Goal: Task Accomplishment & Management: Manage account settings

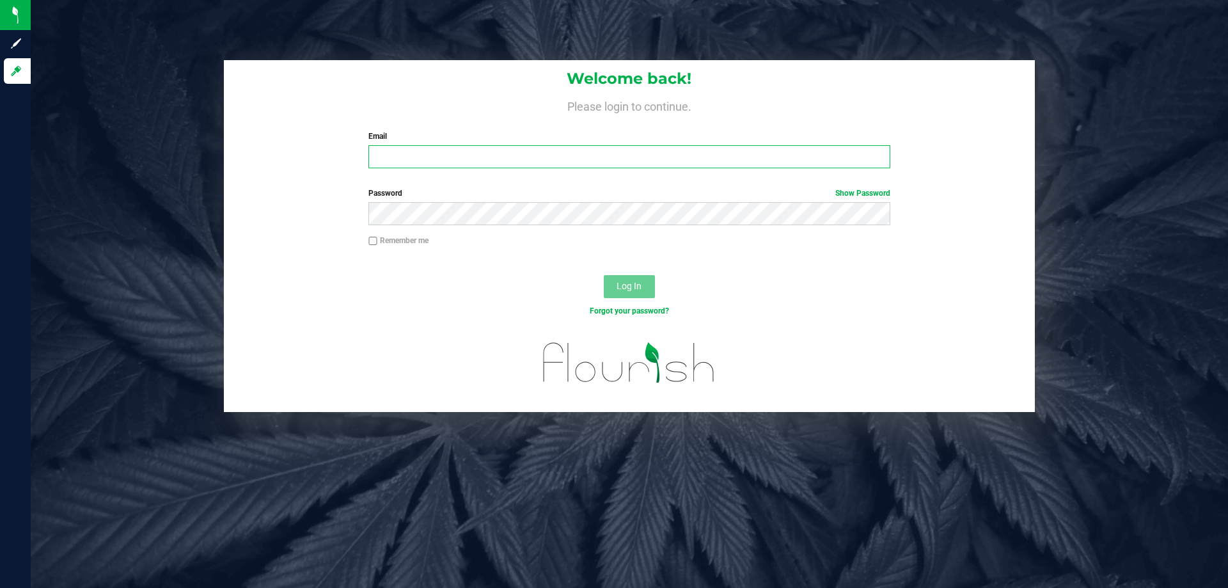
click at [473, 153] on input "Email" at bounding box center [628, 156] width 521 height 23
type input "[EMAIL_ADDRESS][DOMAIN_NAME]"
click at [604, 275] on button "Log In" at bounding box center [629, 286] width 51 height 23
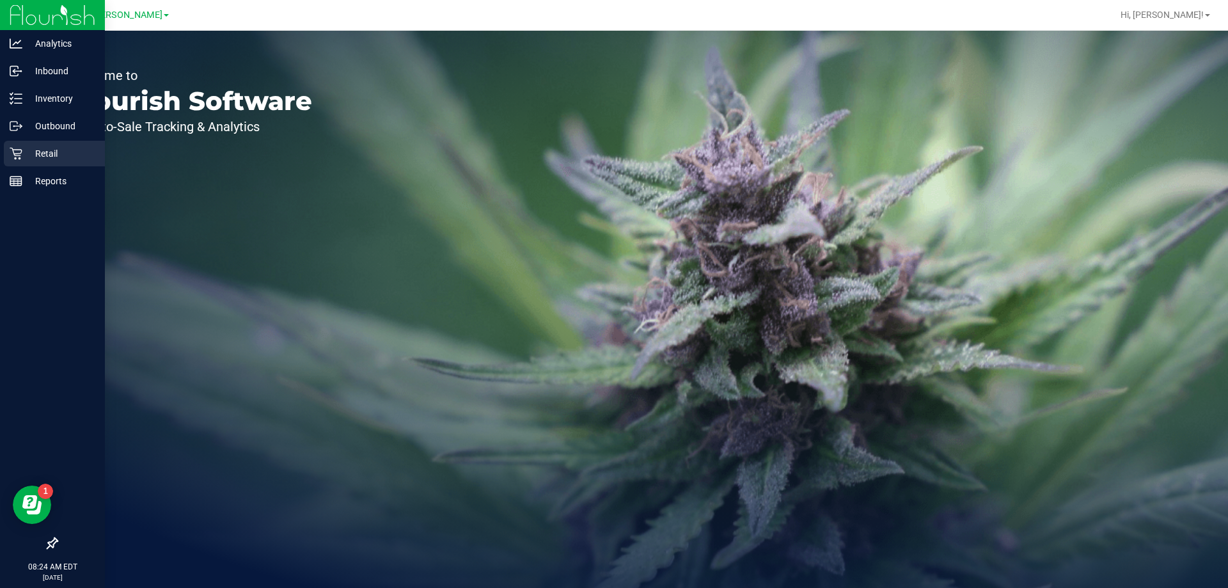
click at [26, 150] on p "Retail" at bounding box center [60, 153] width 77 height 15
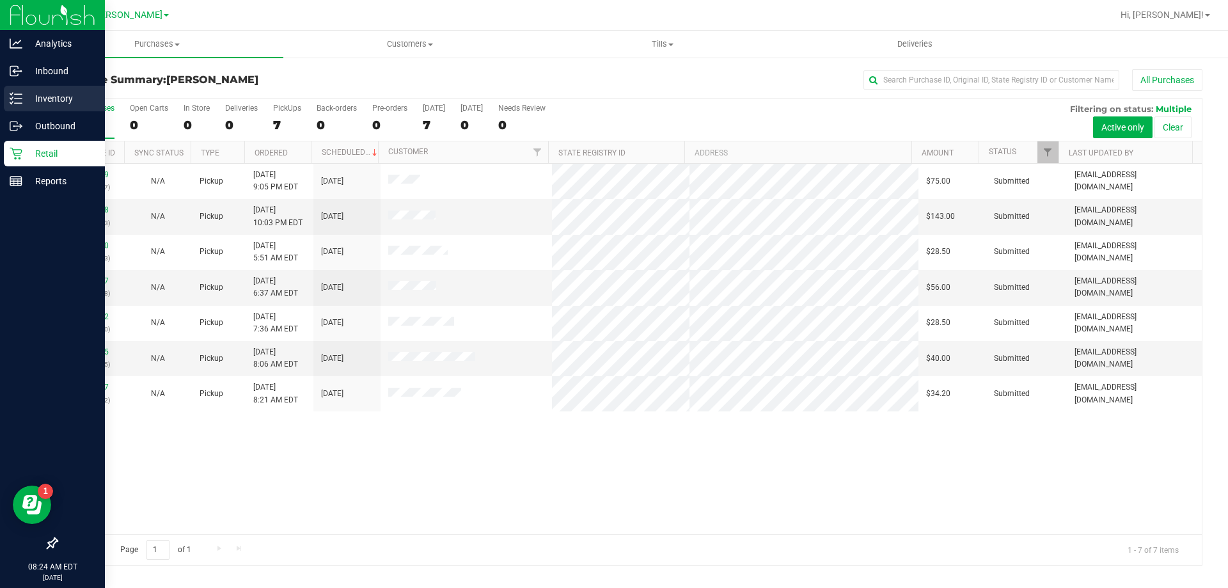
click at [43, 96] on p "Inventory" at bounding box center [60, 98] width 77 height 15
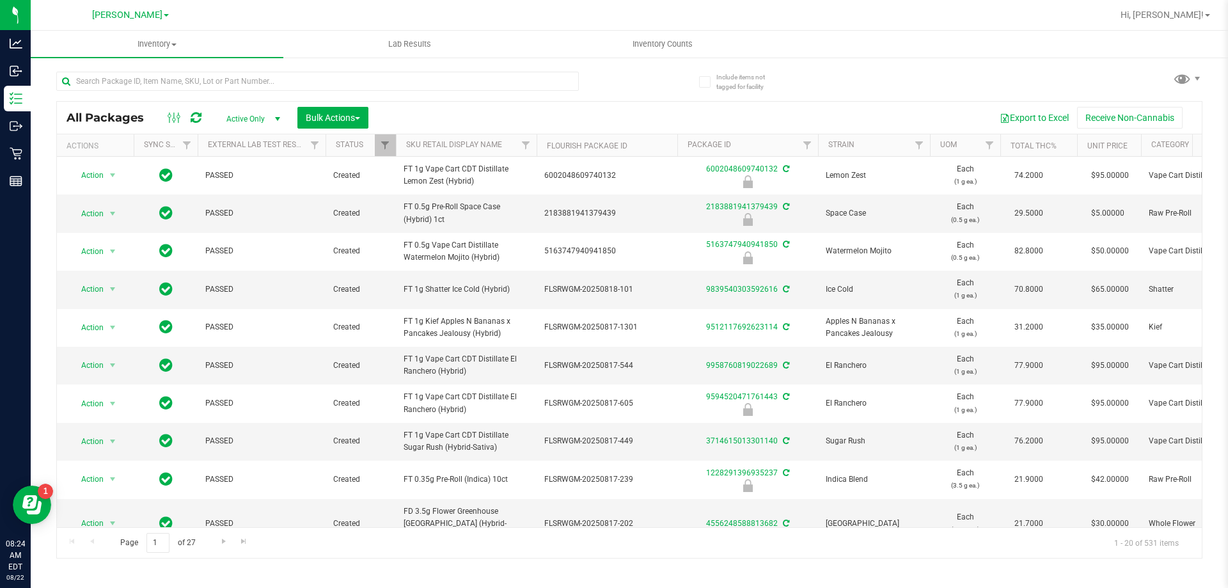
click at [194, 91] on div at bounding box center [317, 86] width 522 height 29
click at [196, 81] on input "text" at bounding box center [317, 81] width 522 height 19
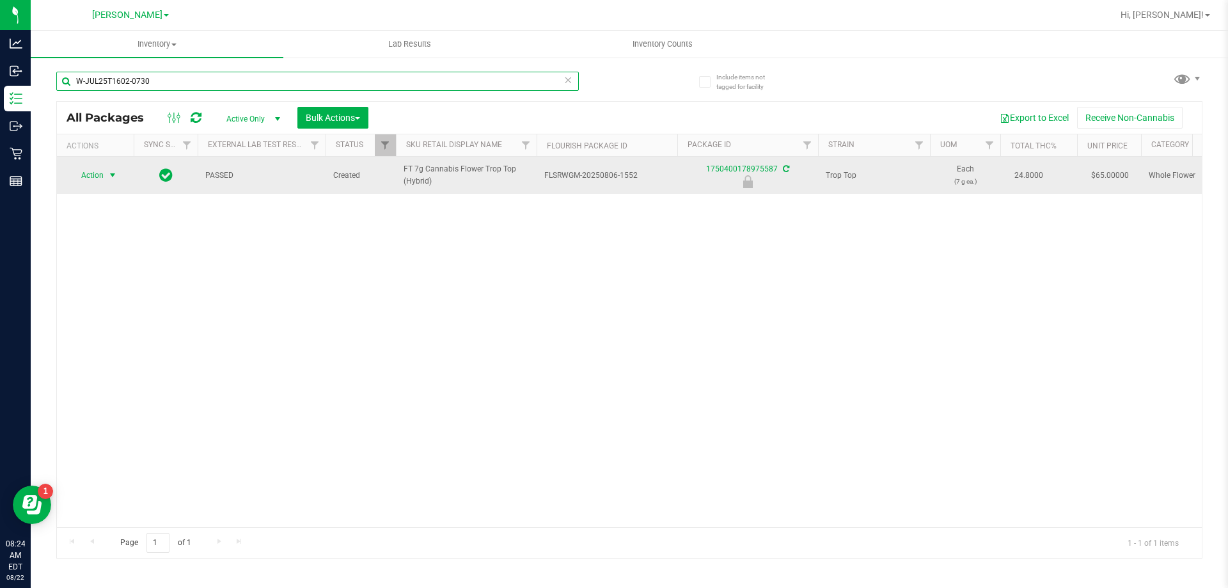
type input "W-JUL25T1602-0730"
click at [92, 176] on span "Action" at bounding box center [87, 175] width 35 height 18
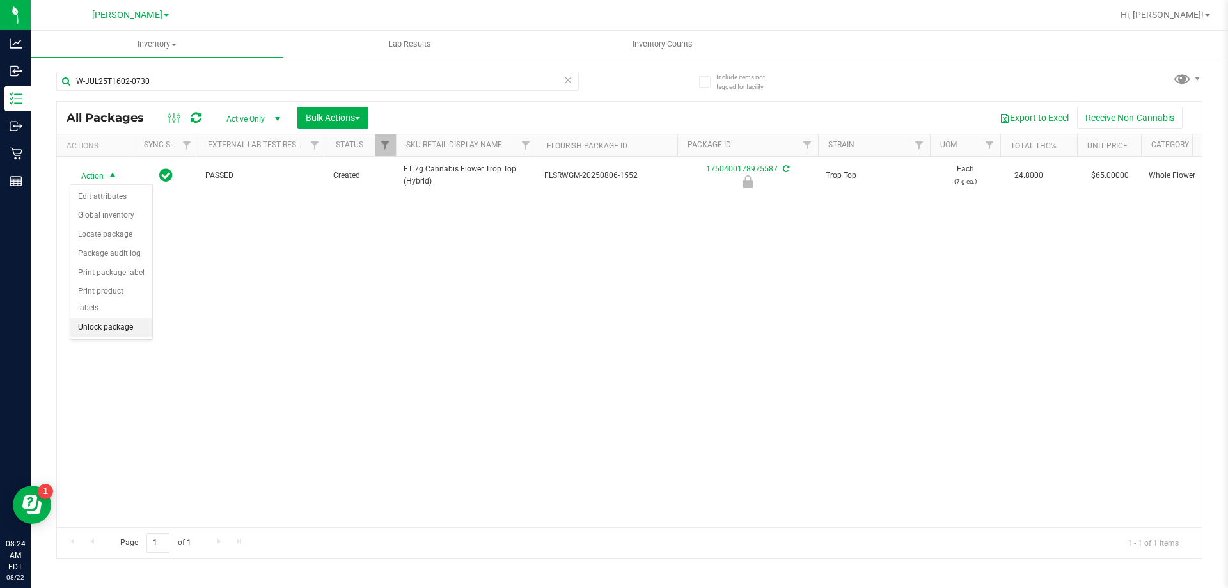
click at [120, 318] on li "Unlock package" at bounding box center [111, 327] width 82 height 19
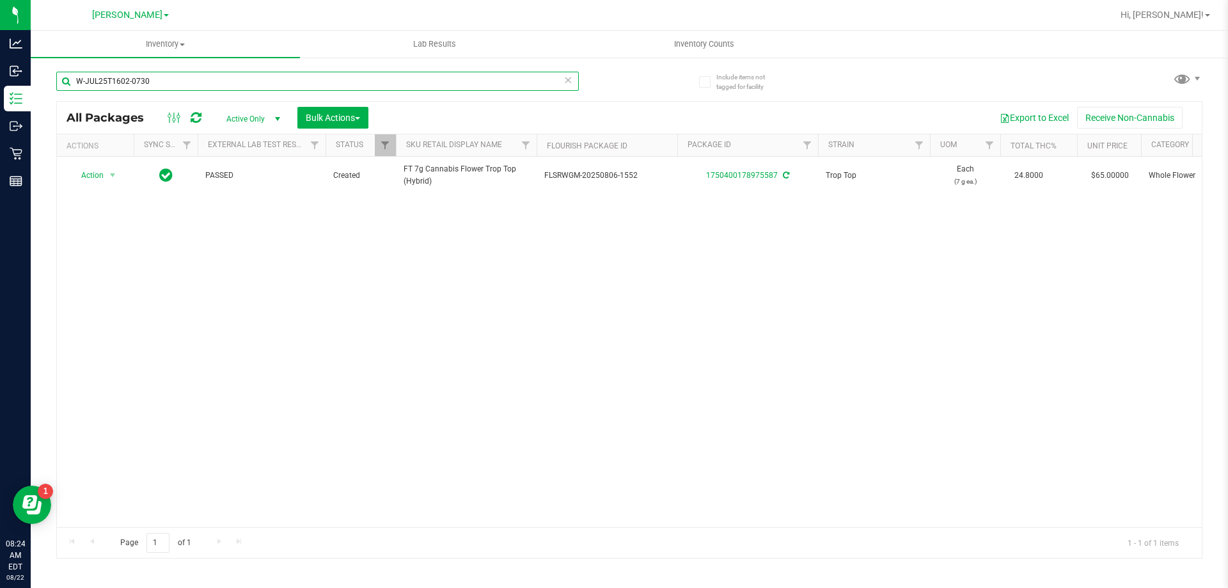
drag, startPoint x: 185, startPoint y: 87, endPoint x: 47, endPoint y: 85, distance: 138.8
click at [47, 85] on div "Include items not tagged for facility W-JUL25T1602-0730 All Packages Active Onl…" at bounding box center [629, 251] width 1197 height 390
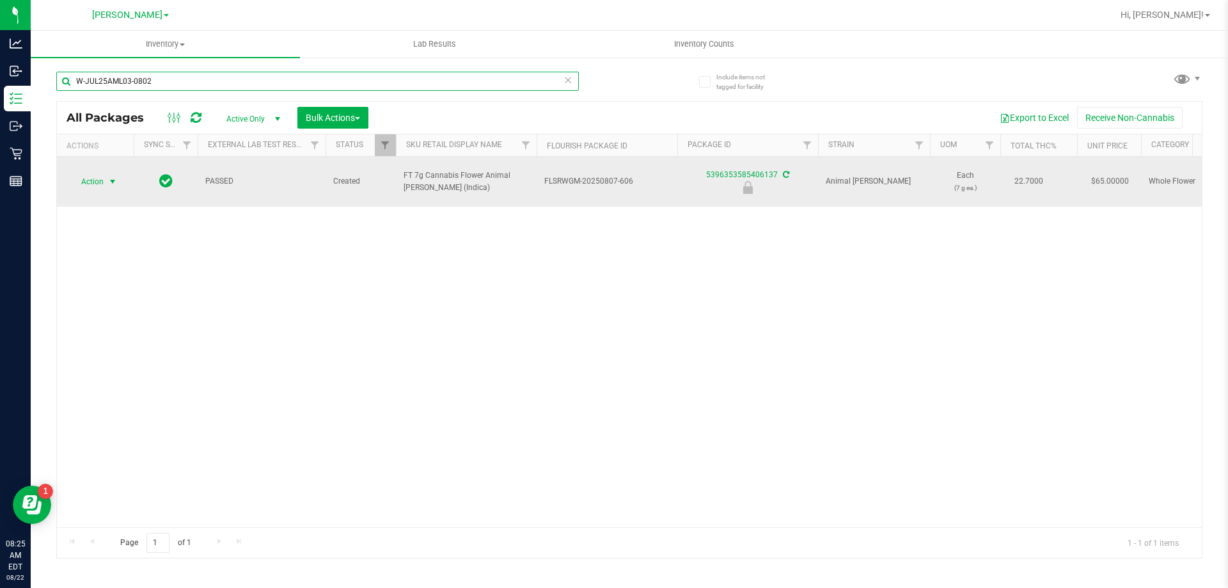
type input "W-JUL25AML03-0802"
click at [80, 173] on span "Action" at bounding box center [87, 182] width 35 height 18
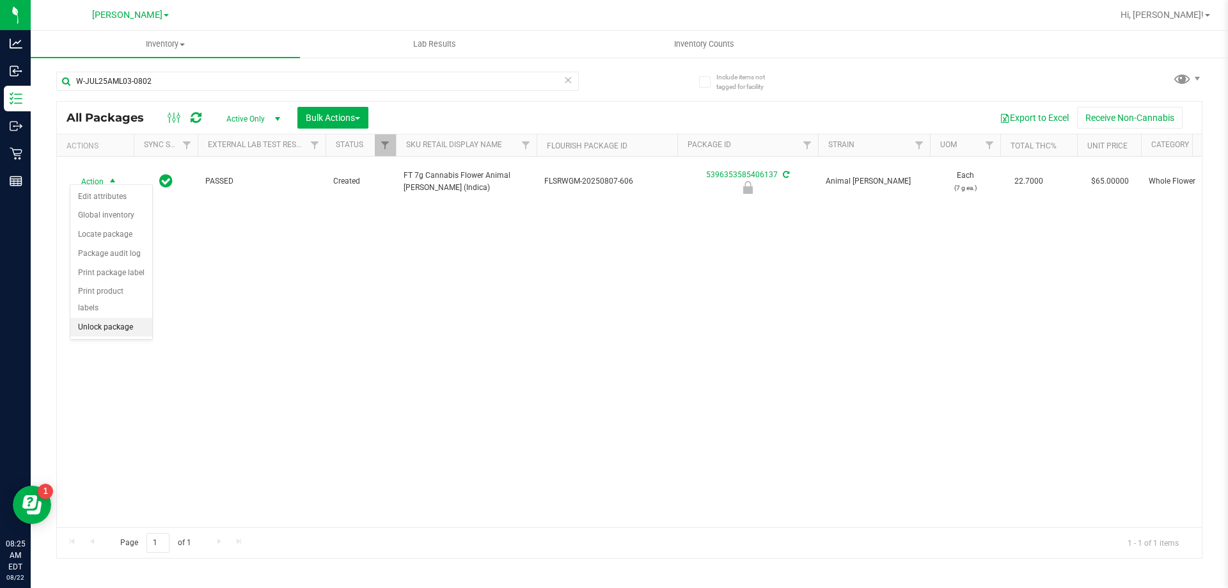
click at [102, 318] on li "Unlock package" at bounding box center [111, 327] width 82 height 19
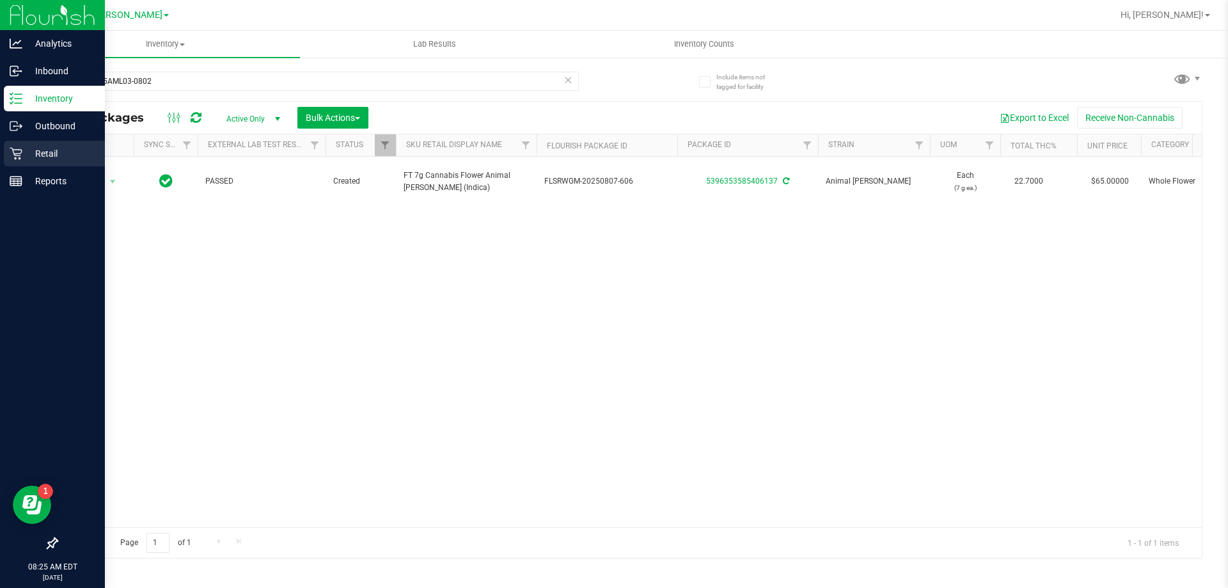
click at [11, 142] on div "Retail" at bounding box center [54, 154] width 101 height 26
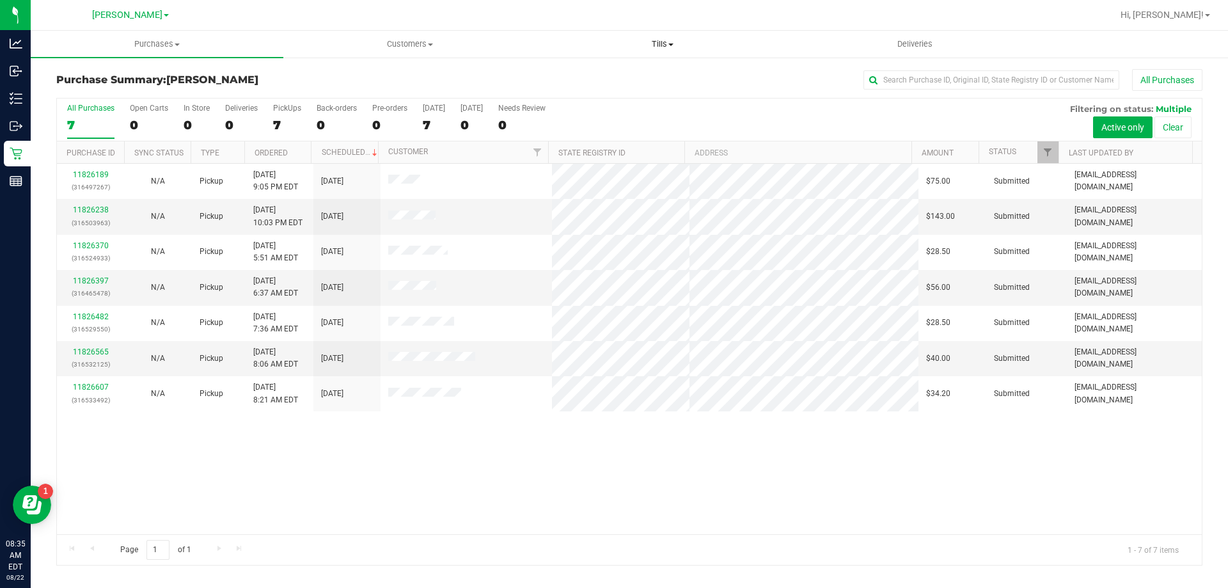
click at [675, 49] on span "Tills" at bounding box center [661, 44] width 251 height 12
click at [647, 74] on li "Manage tills" at bounding box center [662, 77] width 253 height 15
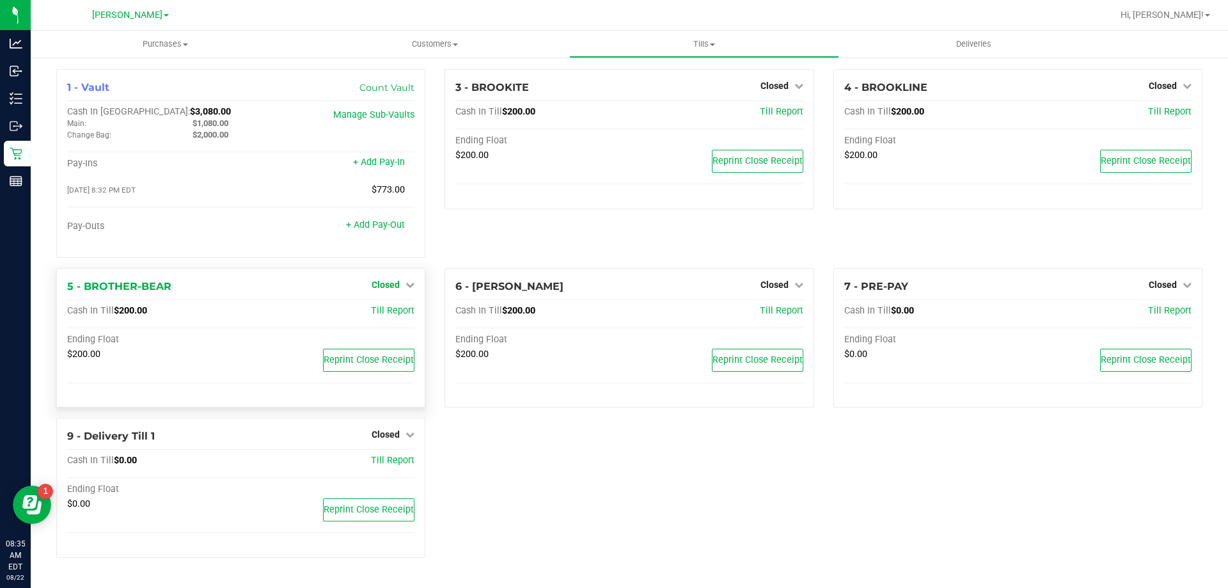
click at [388, 285] on span "Closed" at bounding box center [385, 284] width 28 height 10
click at [398, 315] on link "Open Till" at bounding box center [385, 311] width 34 height 10
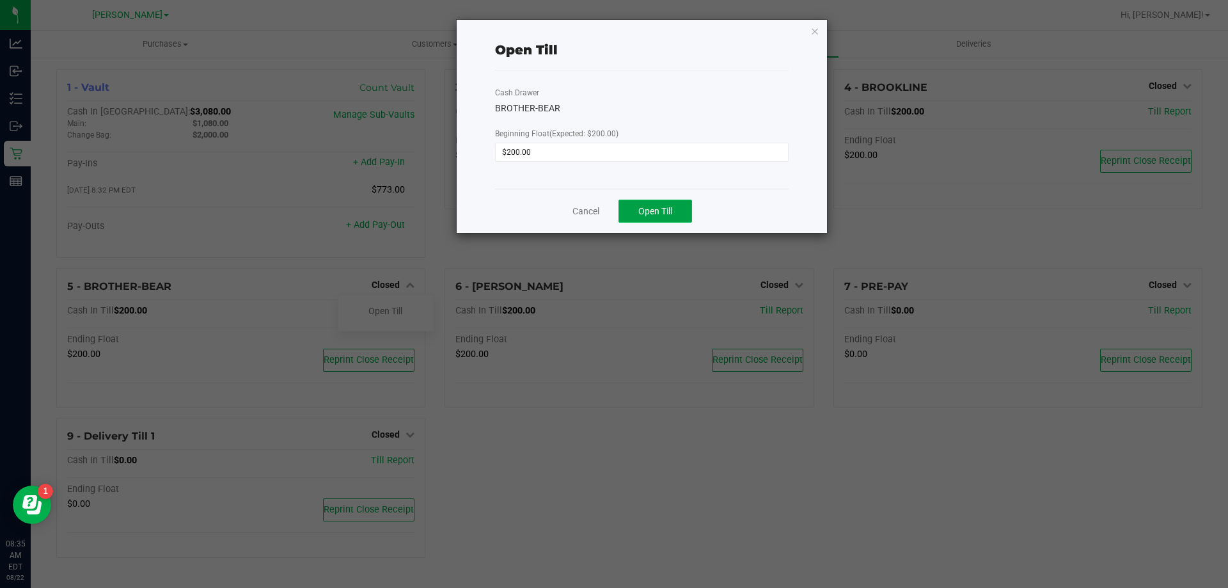
click at [655, 213] on span "Open Till" at bounding box center [655, 211] width 34 height 10
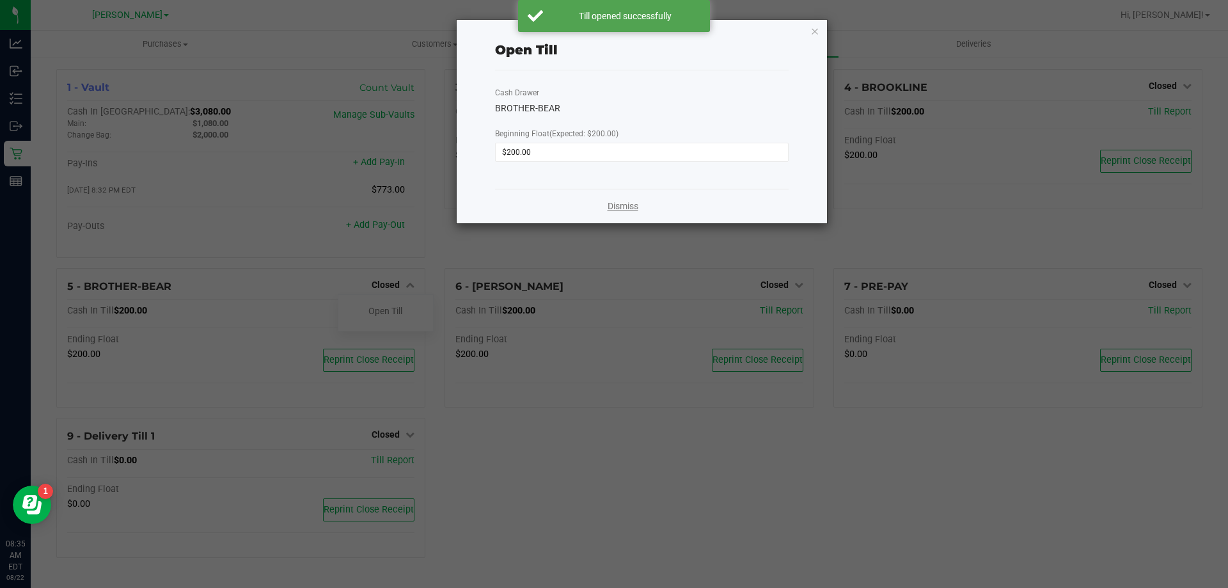
click at [623, 212] on link "Dismiss" at bounding box center [622, 205] width 31 height 13
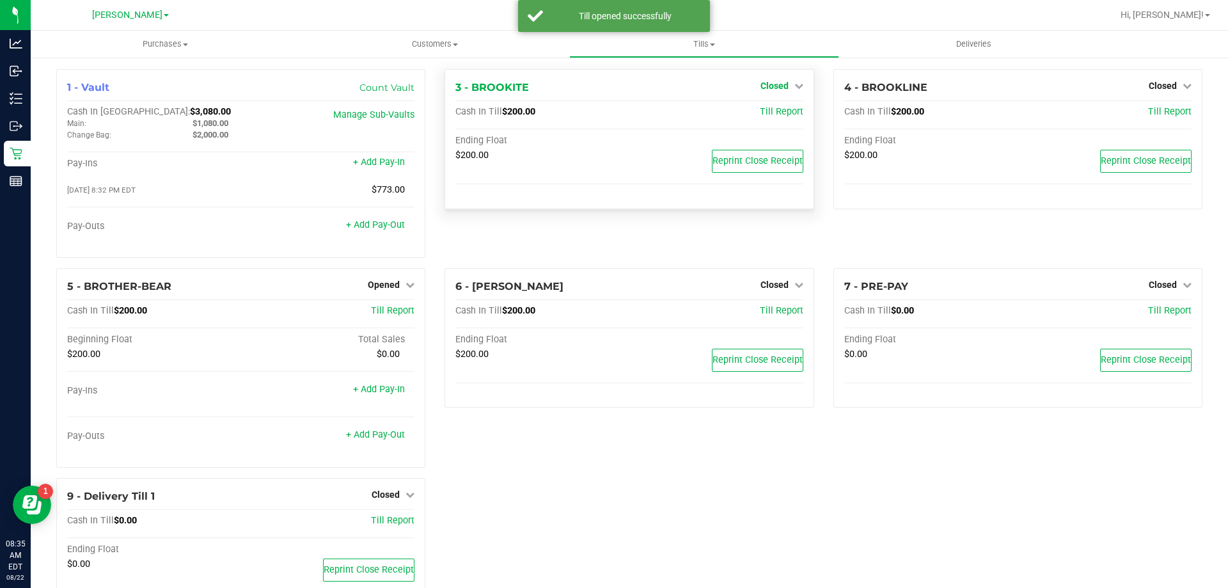
click at [772, 81] on span "Closed" at bounding box center [774, 86] width 28 height 10
click at [764, 116] on link "Open Till" at bounding box center [774, 112] width 34 height 10
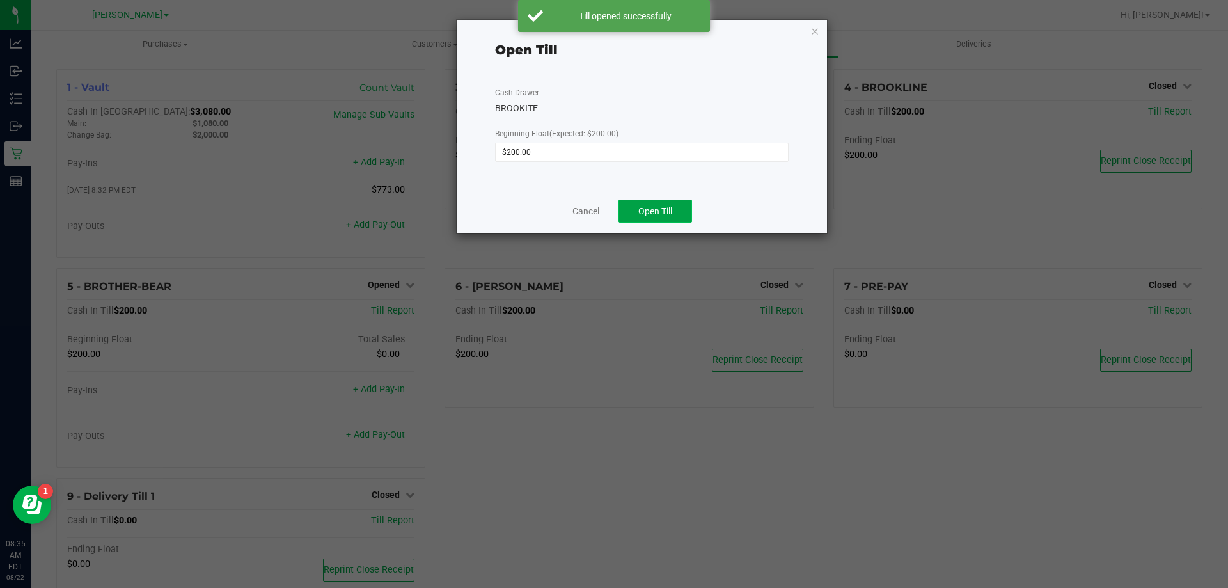
click at [666, 206] on span "Open Till" at bounding box center [655, 211] width 34 height 10
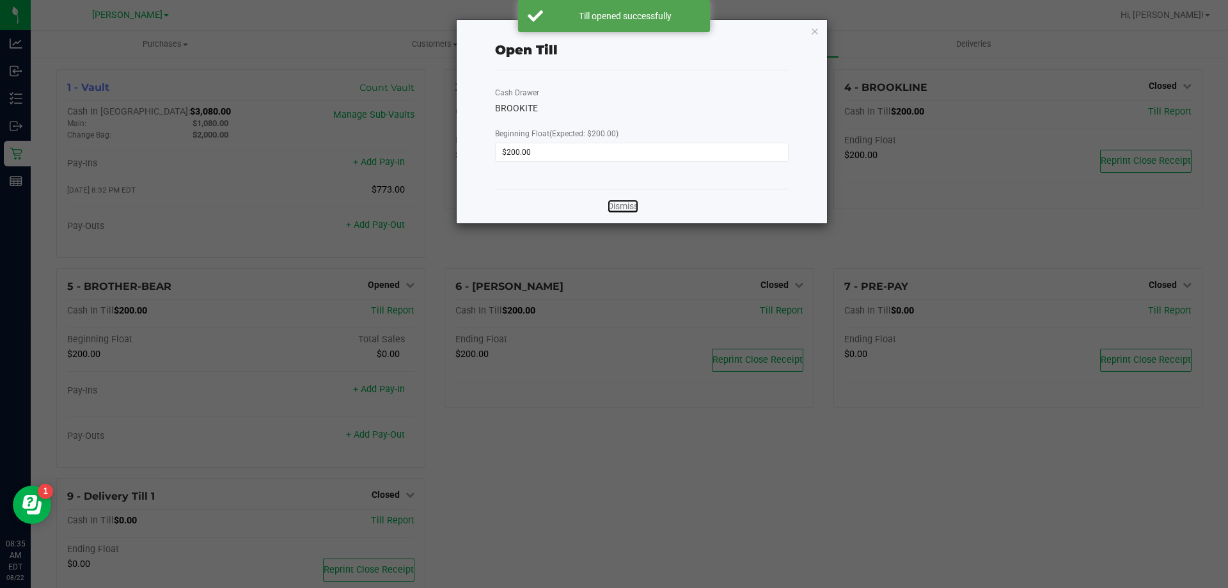
drag, startPoint x: 610, startPoint y: 211, endPoint x: 627, endPoint y: 206, distance: 18.0
click at [610, 210] on link "Dismiss" at bounding box center [622, 205] width 31 height 13
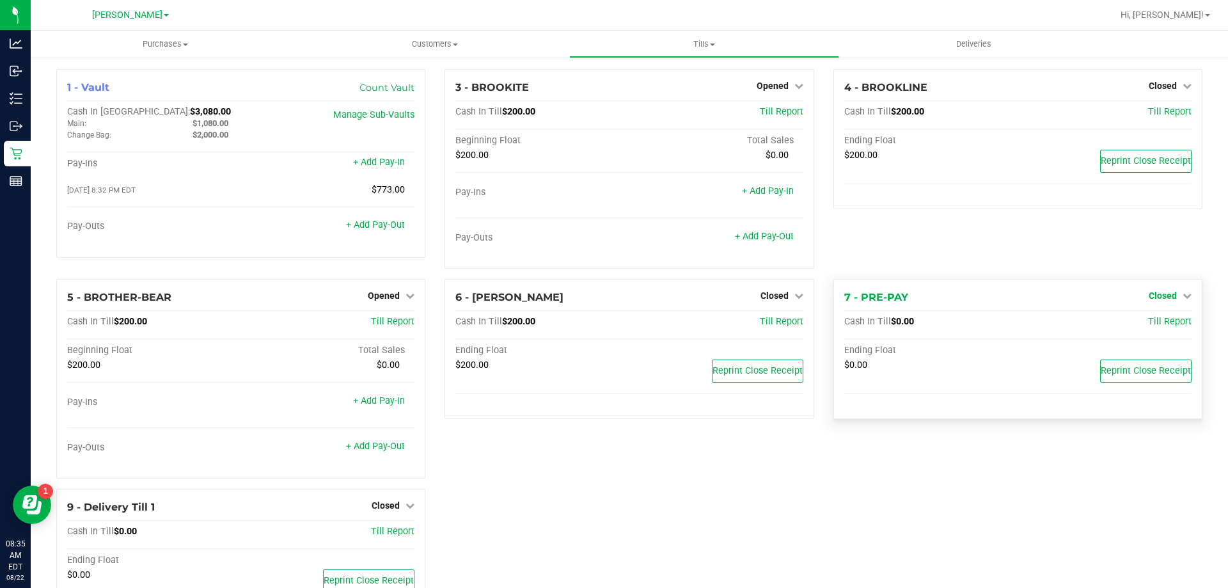
click at [1165, 296] on span "Closed" at bounding box center [1162, 295] width 28 height 10
drag, startPoint x: 1129, startPoint y: 317, endPoint x: 1135, endPoint y: 328, distance: 12.3
click at [1131, 320] on div "Open Till" at bounding box center [1161, 323] width 95 height 16
click at [1145, 324] on link "Open Till" at bounding box center [1162, 322] width 34 height 10
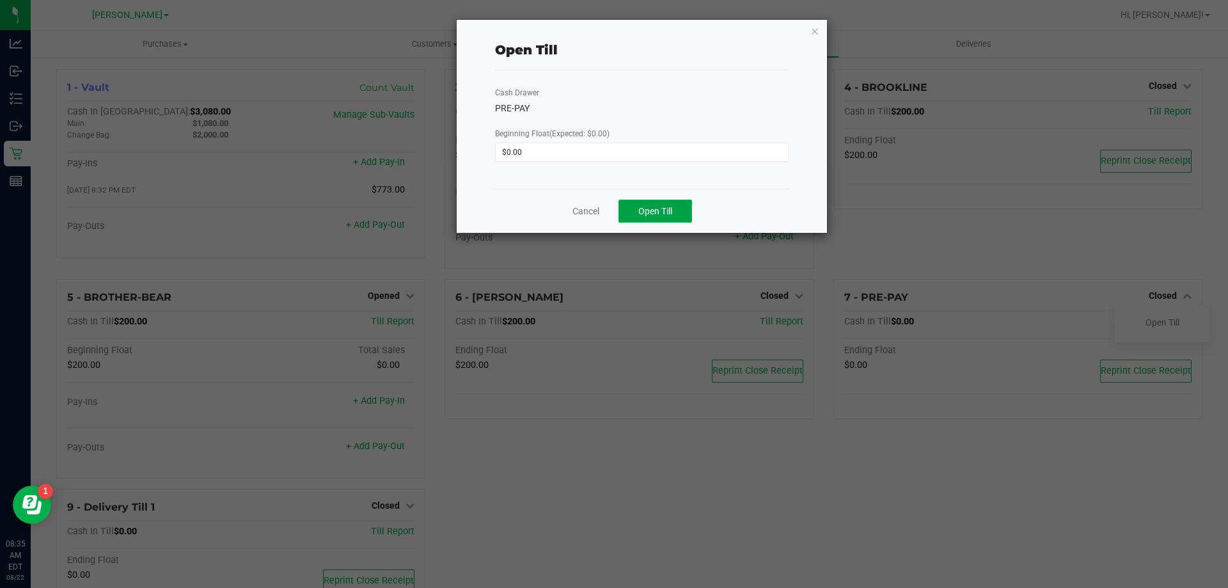
click at [662, 213] on span "Open Till" at bounding box center [655, 211] width 34 height 10
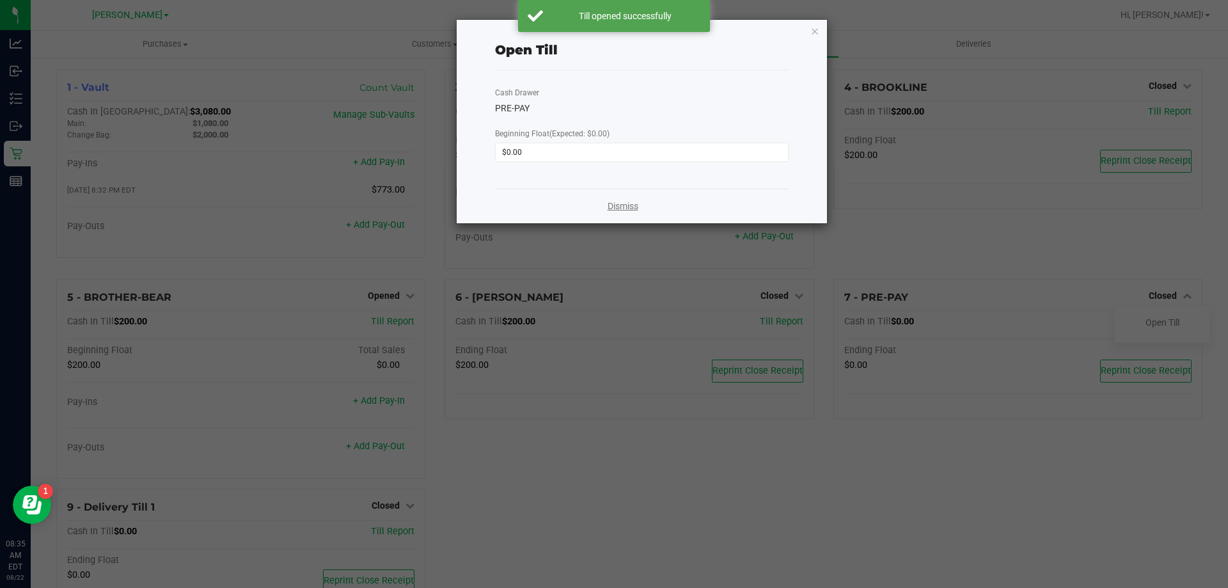
click at [629, 202] on link "Dismiss" at bounding box center [622, 205] width 31 height 13
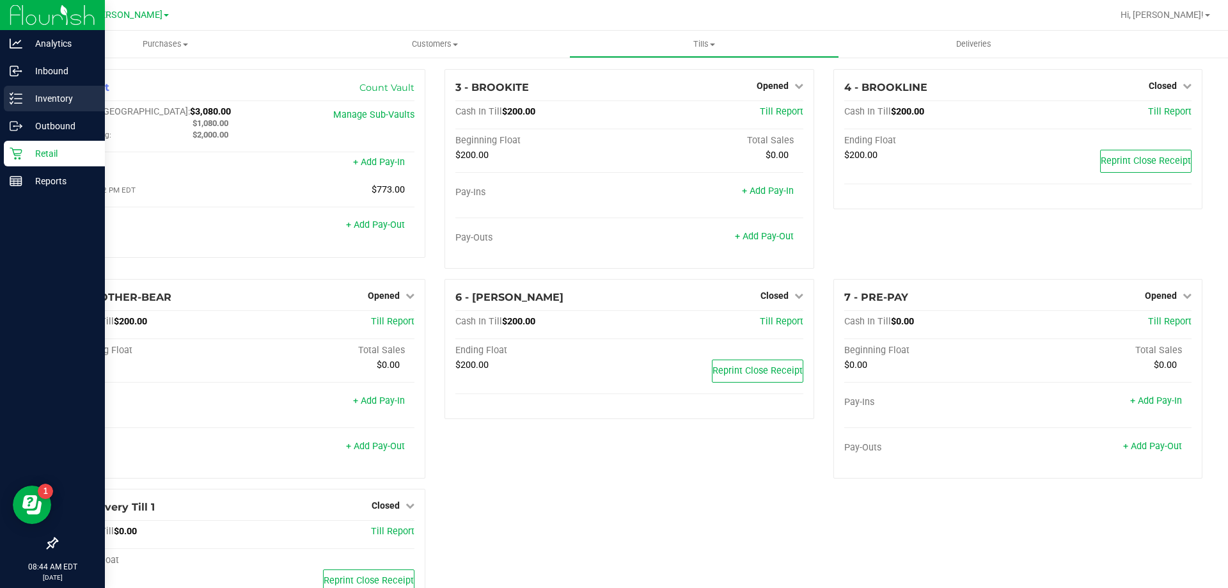
click at [3, 104] on link "Inventory" at bounding box center [52, 99] width 105 height 27
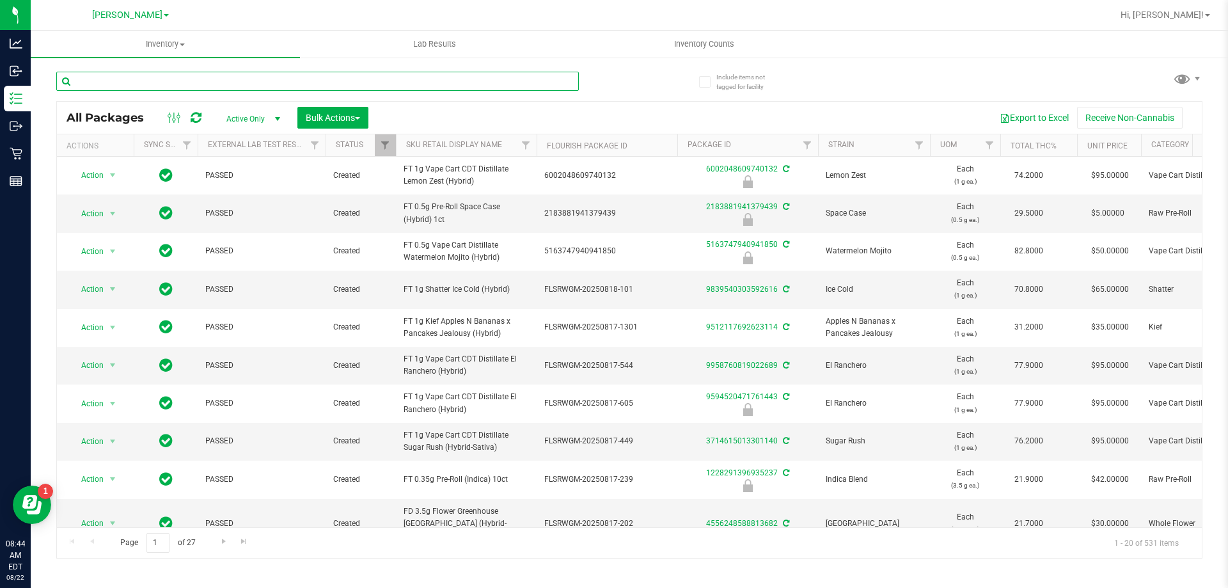
click at [221, 78] on input "text" at bounding box center [317, 81] width 522 height 19
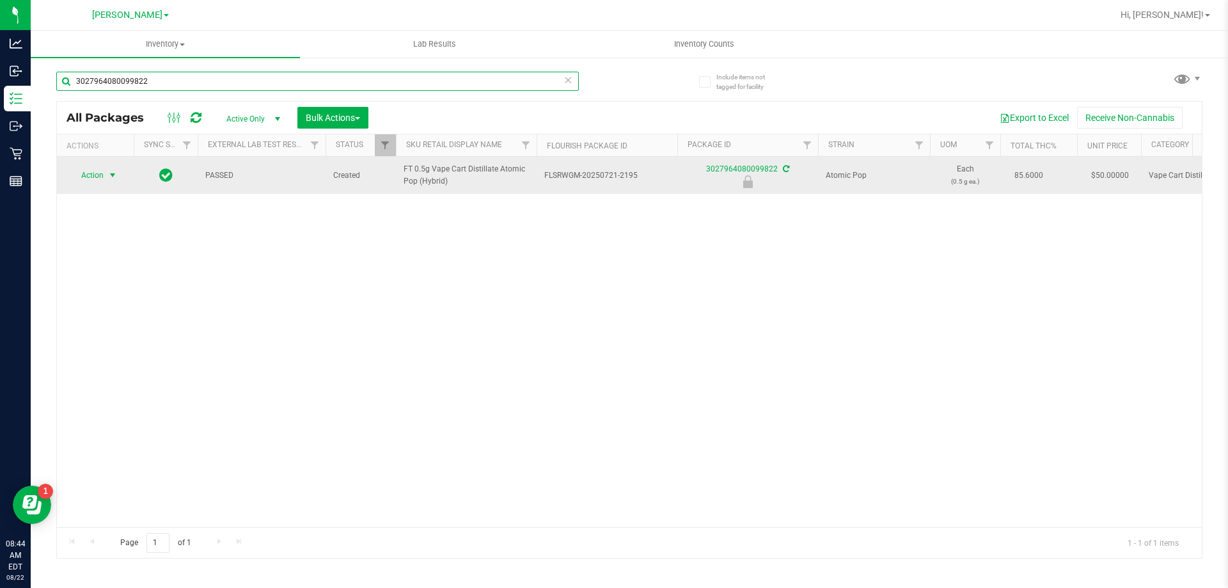
type input "3027964080099822"
click at [97, 178] on span "Action" at bounding box center [87, 175] width 35 height 18
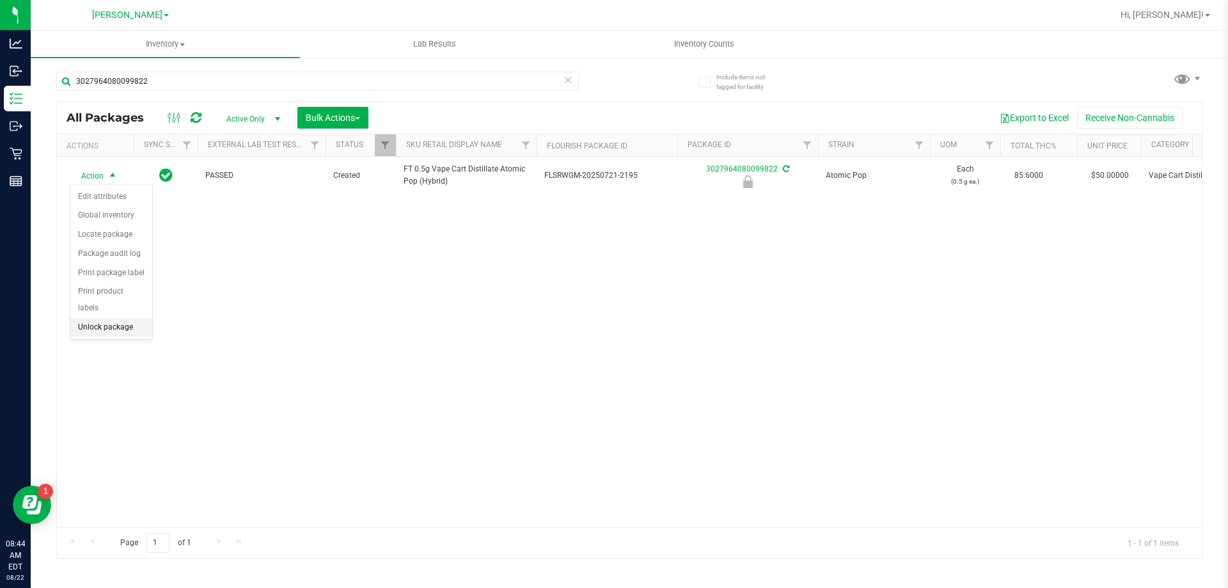
click at [101, 318] on li "Unlock package" at bounding box center [111, 327] width 82 height 19
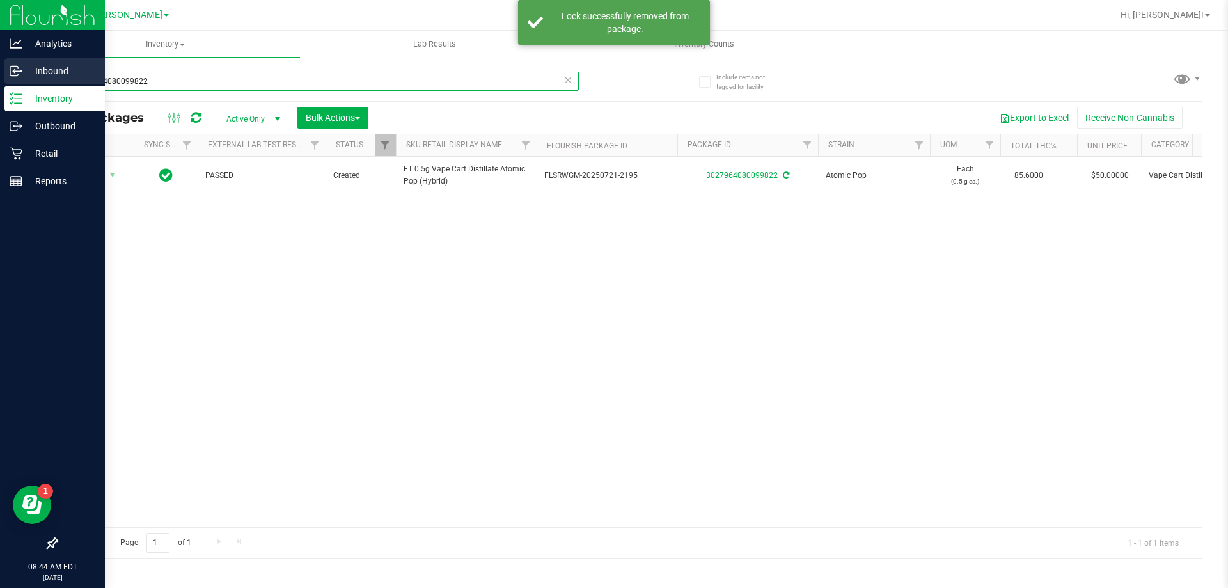
drag, startPoint x: 199, startPoint y: 84, endPoint x: 4, endPoint y: 68, distance: 196.3
click at [4, 68] on div "Analytics Inbound Inventory Outbound Retail Reports 08:44 AM EDT [DATE] 08/22 […" at bounding box center [614, 294] width 1228 height 588
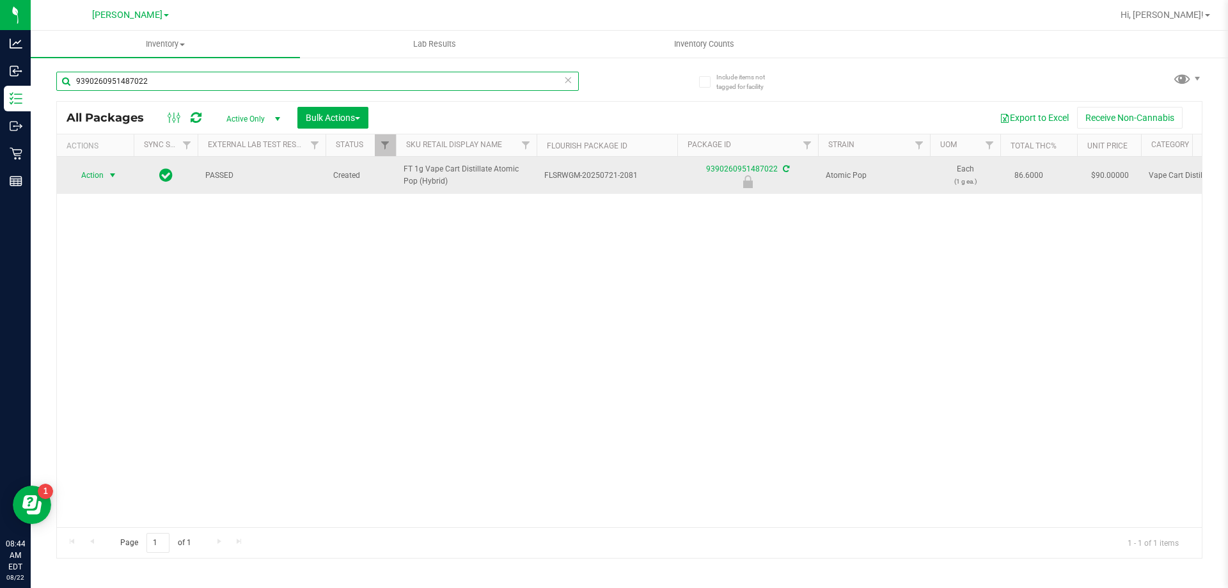
type input "9390260951487022"
click at [91, 176] on span "Action" at bounding box center [87, 175] width 35 height 18
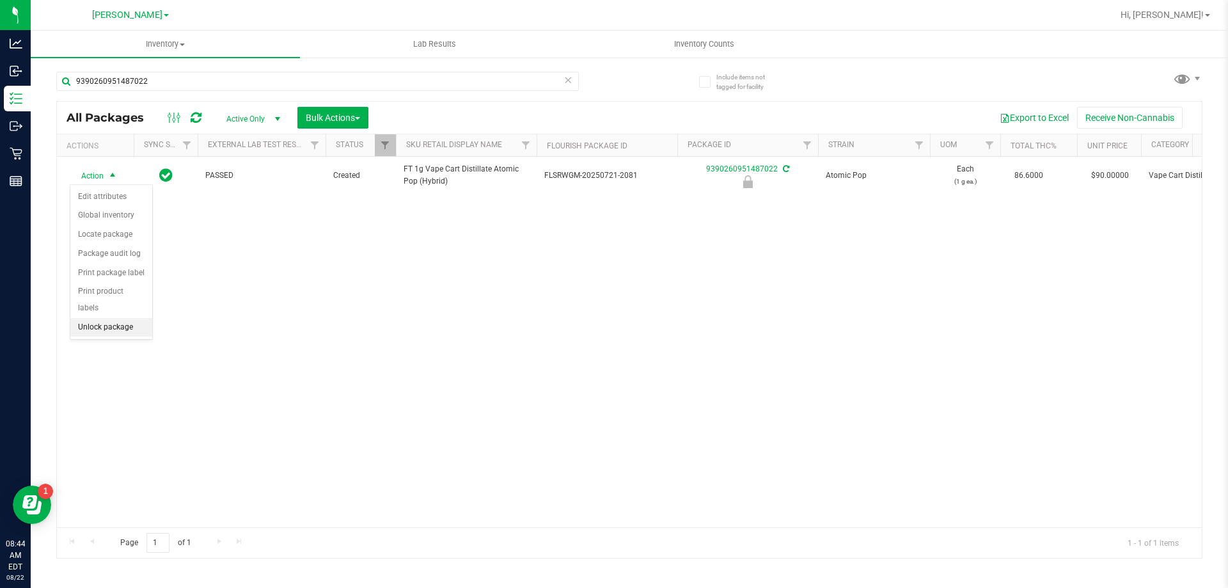
click at [114, 318] on li "Unlock package" at bounding box center [111, 327] width 82 height 19
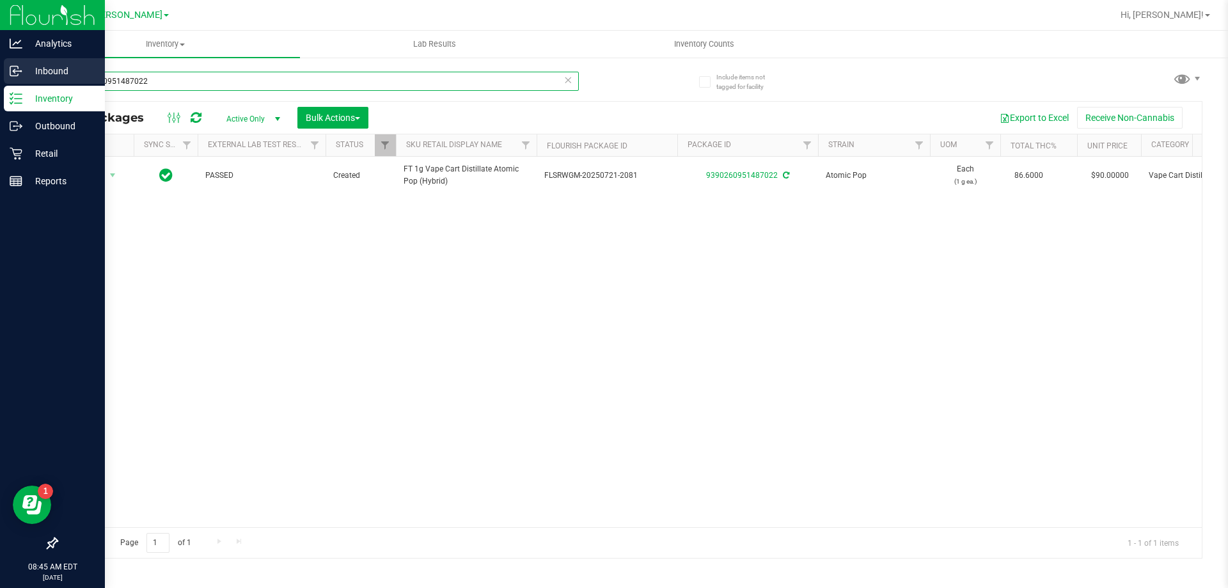
drag, startPoint x: 100, startPoint y: 83, endPoint x: 0, endPoint y: 83, distance: 99.7
click at [0, 83] on div "Analytics Inbound Inventory Outbound Retail Reports 08:45 AM EDT [DATE] 08/22 […" at bounding box center [614, 294] width 1228 height 588
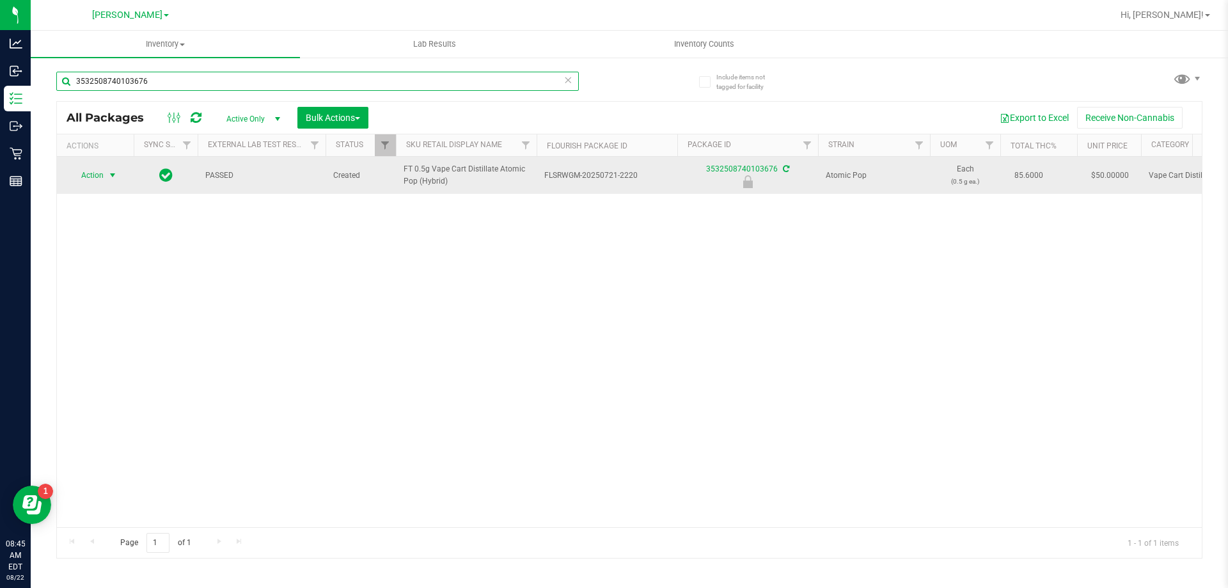
type input "3532508740103676"
click at [93, 180] on span "Action" at bounding box center [87, 175] width 35 height 18
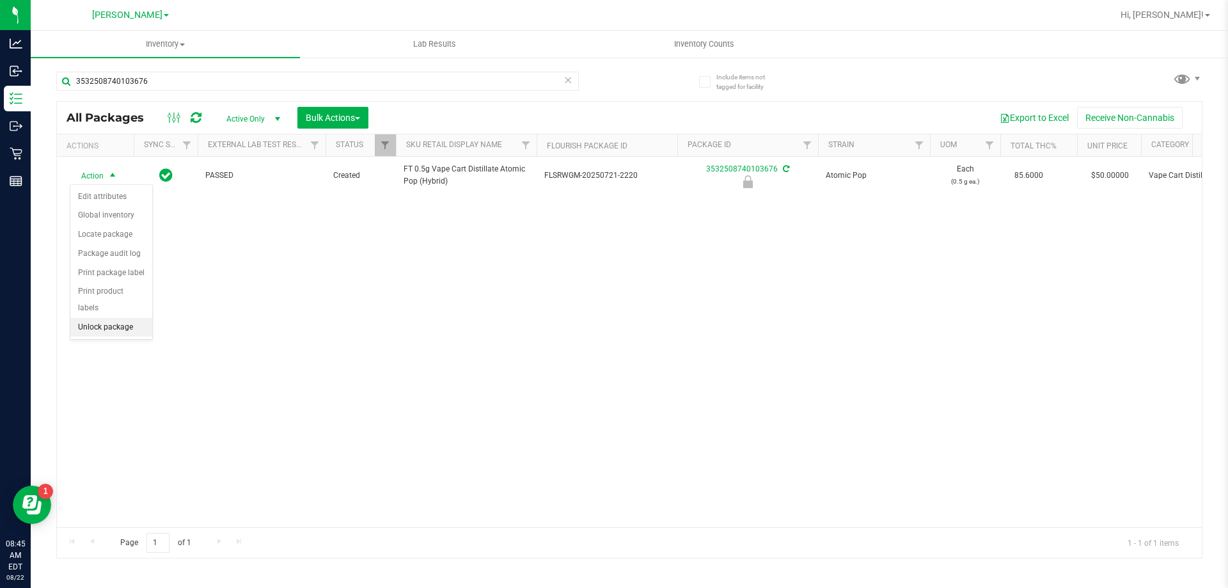
click at [95, 318] on li "Unlock package" at bounding box center [111, 327] width 82 height 19
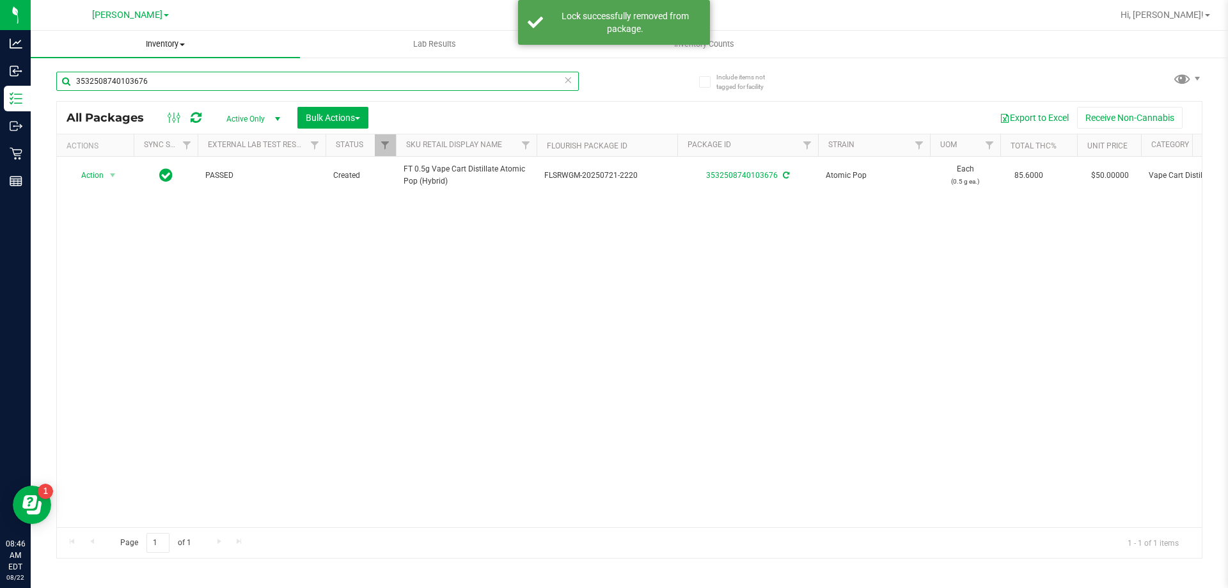
drag, startPoint x: 192, startPoint y: 75, endPoint x: 40, endPoint y: 54, distance: 154.3
click at [40, 54] on inventory "Inventory All packages All inventory Waste log Create inventory Lab Results Inv…" at bounding box center [629, 239] width 1197 height 416
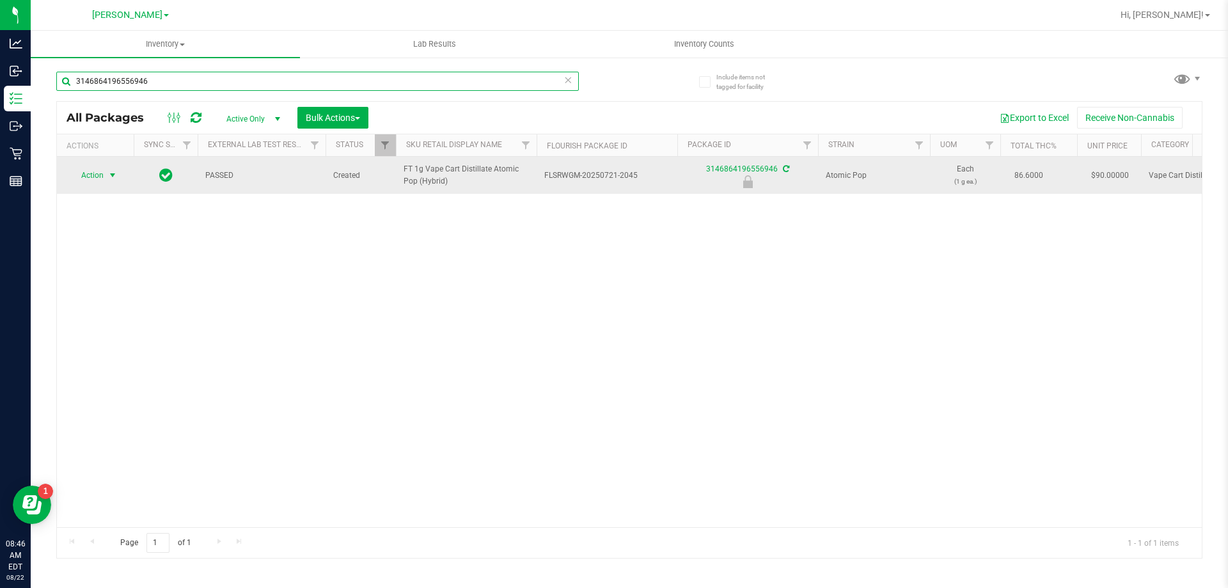
type input "3146864196556946"
click at [85, 175] on span "Action" at bounding box center [87, 175] width 35 height 18
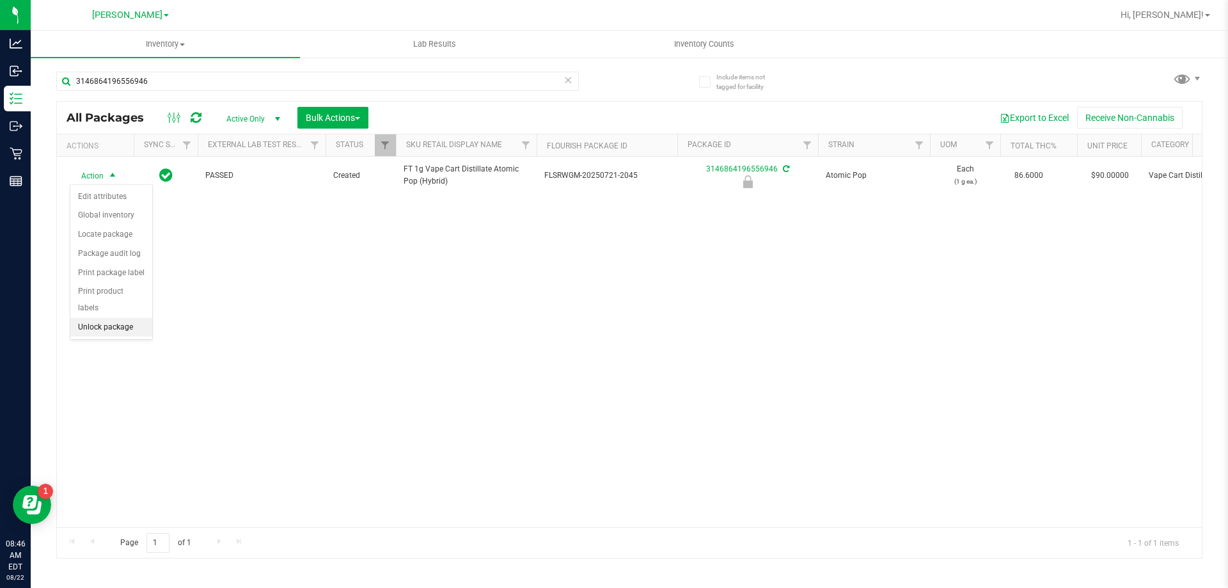
click at [111, 318] on li "Unlock package" at bounding box center [111, 327] width 82 height 19
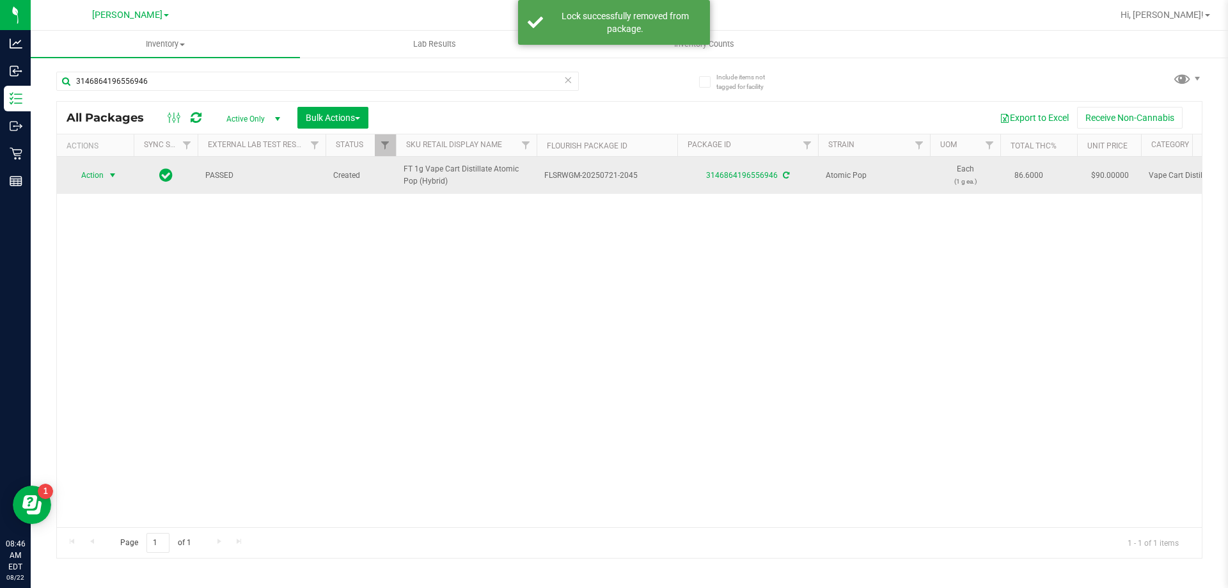
click at [99, 176] on span "Action" at bounding box center [87, 175] width 35 height 18
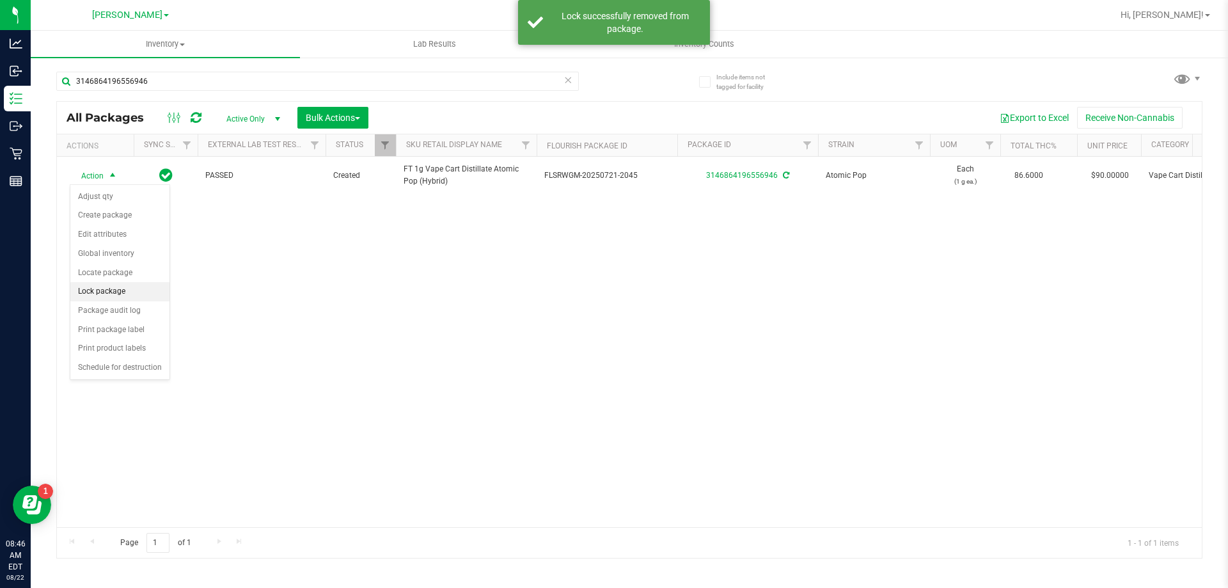
click at [107, 298] on li "Lock package" at bounding box center [119, 291] width 99 height 19
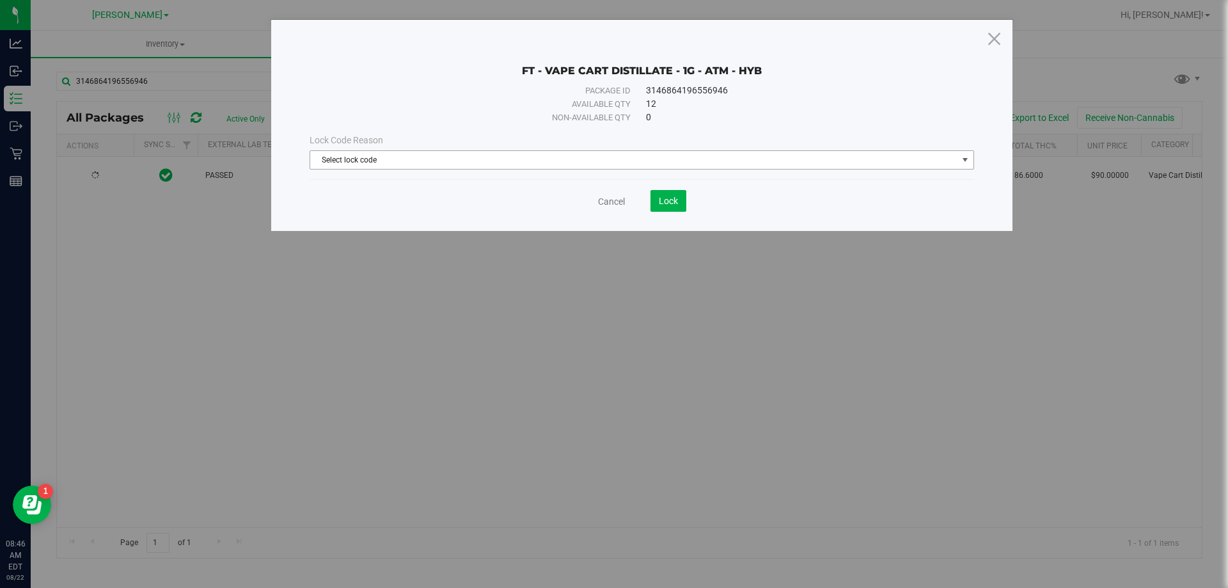
click at [409, 166] on span "Select lock code" at bounding box center [633, 160] width 647 height 18
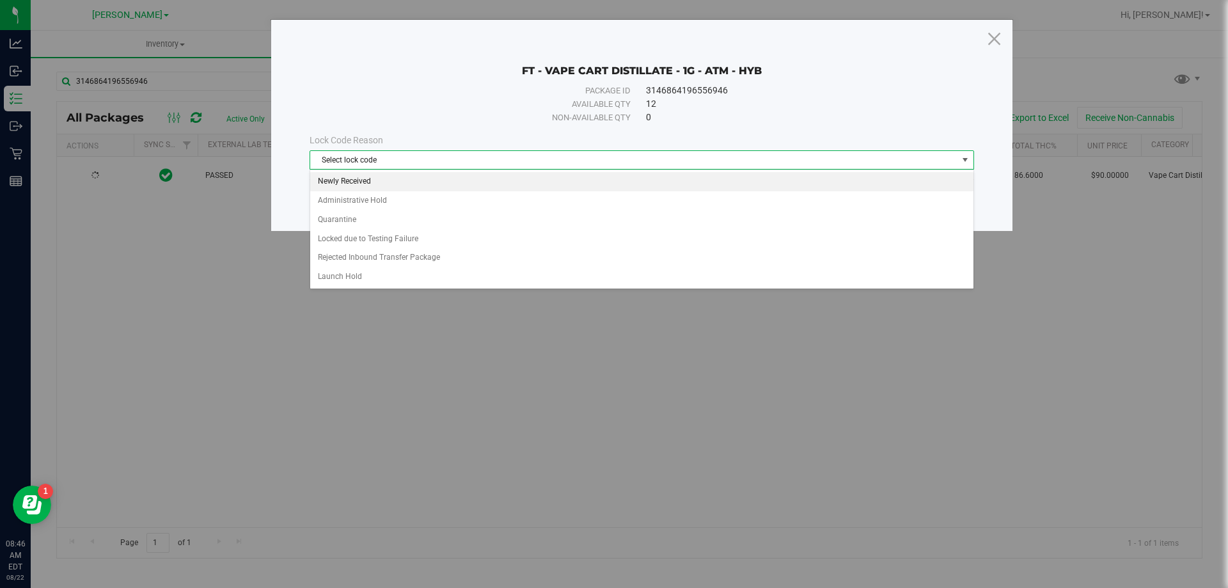
click at [380, 174] on li "Newly Received" at bounding box center [641, 181] width 663 height 19
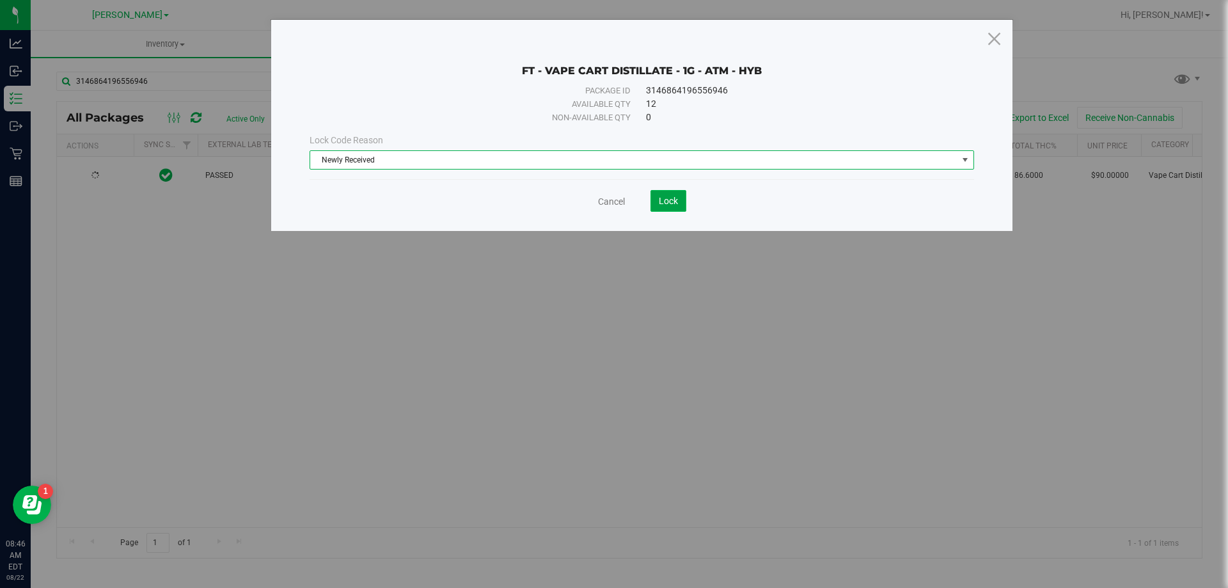
click at [669, 205] on span "Lock" at bounding box center [668, 201] width 19 height 10
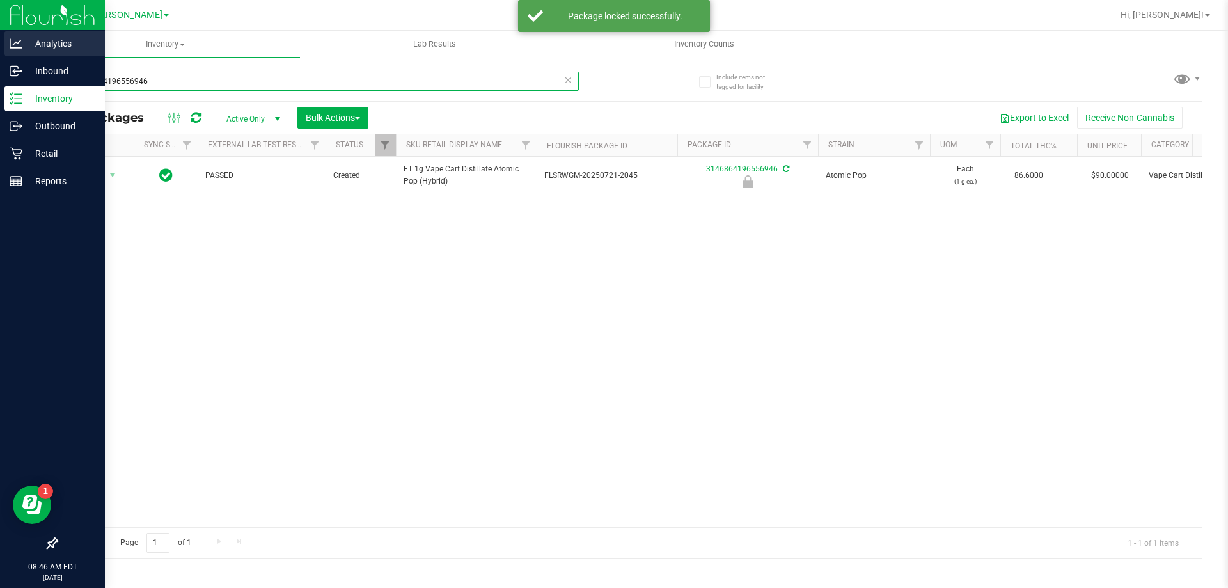
drag, startPoint x: 200, startPoint y: 74, endPoint x: 0, endPoint y: 40, distance: 203.0
click at [0, 40] on div "Analytics Inbound Inventory Outbound Retail Reports 08:46 AM EDT [DATE] 08/22 […" at bounding box center [614, 294] width 1228 height 588
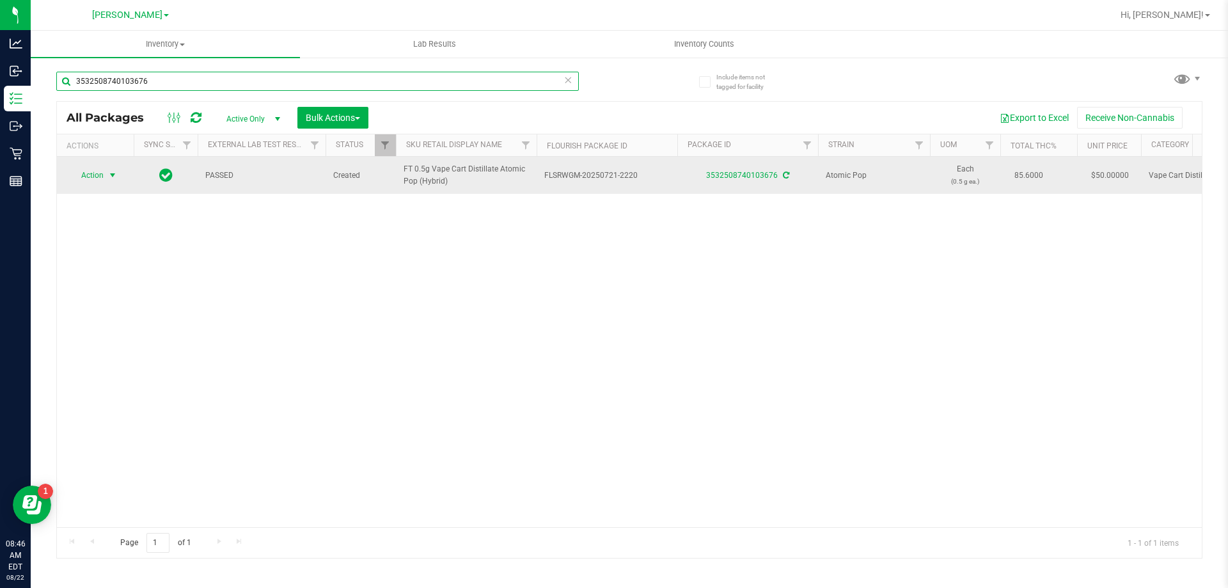
type input "3532508740103676"
click at [116, 178] on span "select" at bounding box center [112, 175] width 10 height 10
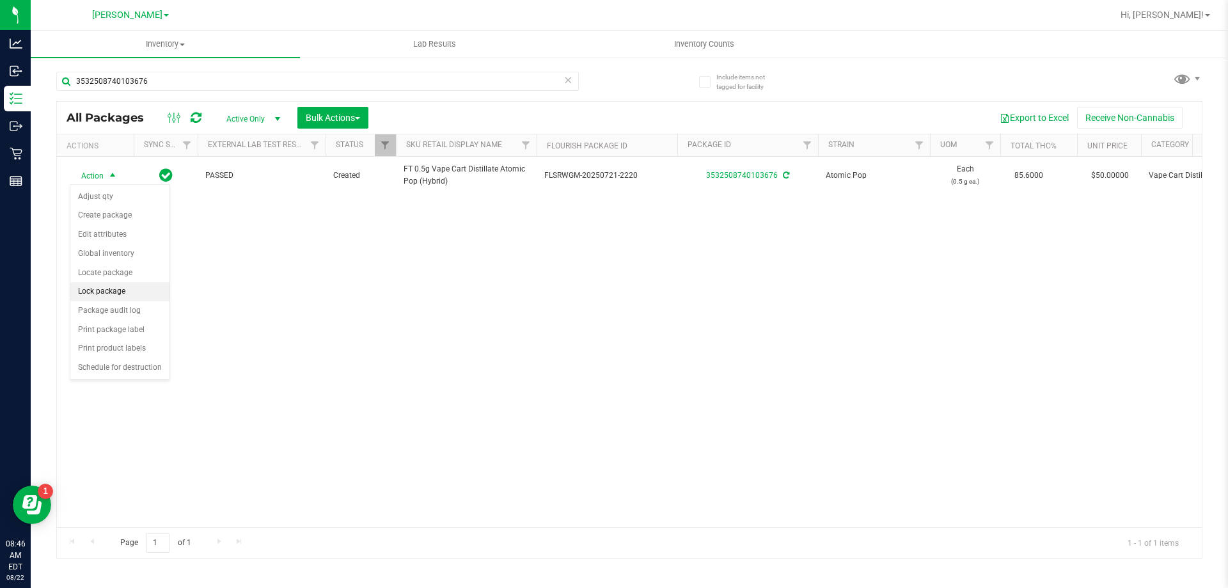
click at [113, 283] on li "Lock package" at bounding box center [119, 291] width 99 height 19
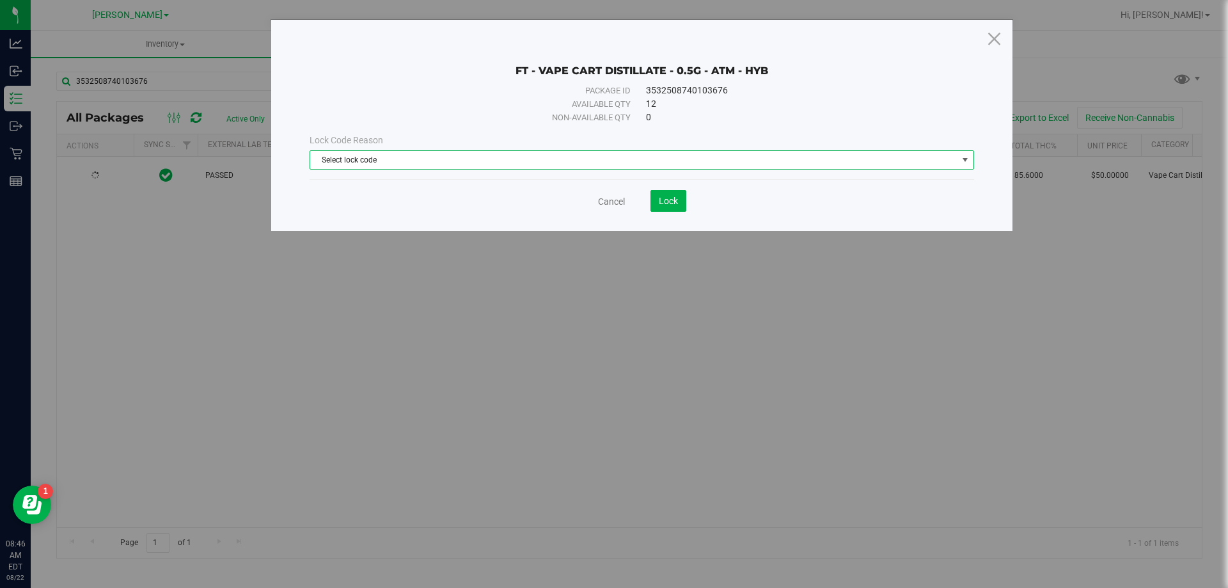
click at [404, 162] on span "Select lock code" at bounding box center [633, 160] width 647 height 18
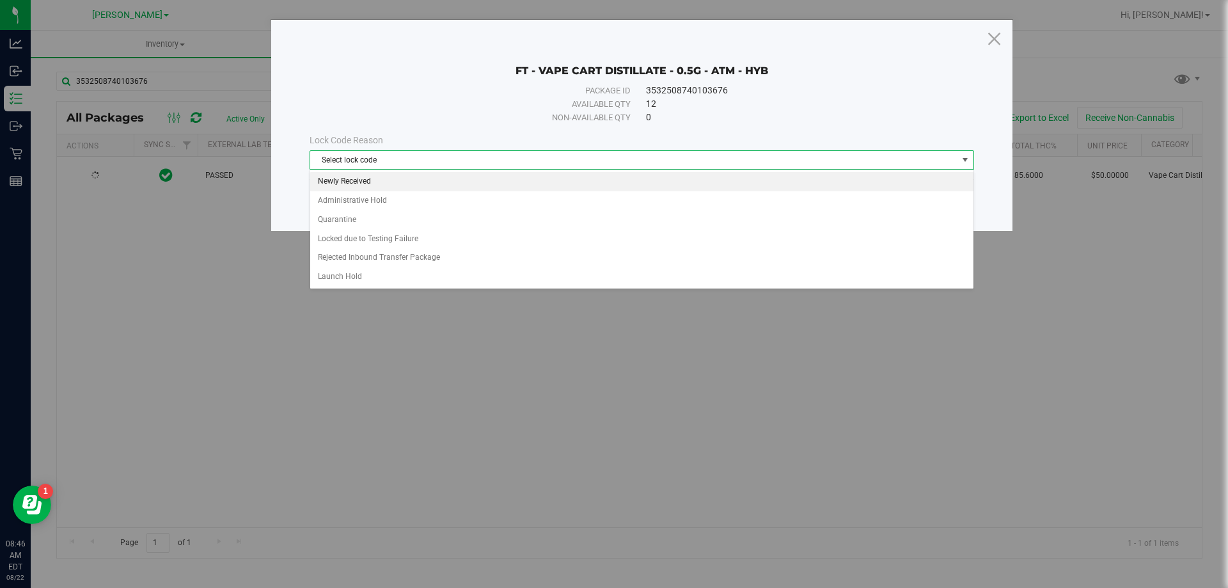
click at [387, 181] on li "Newly Received" at bounding box center [641, 181] width 663 height 19
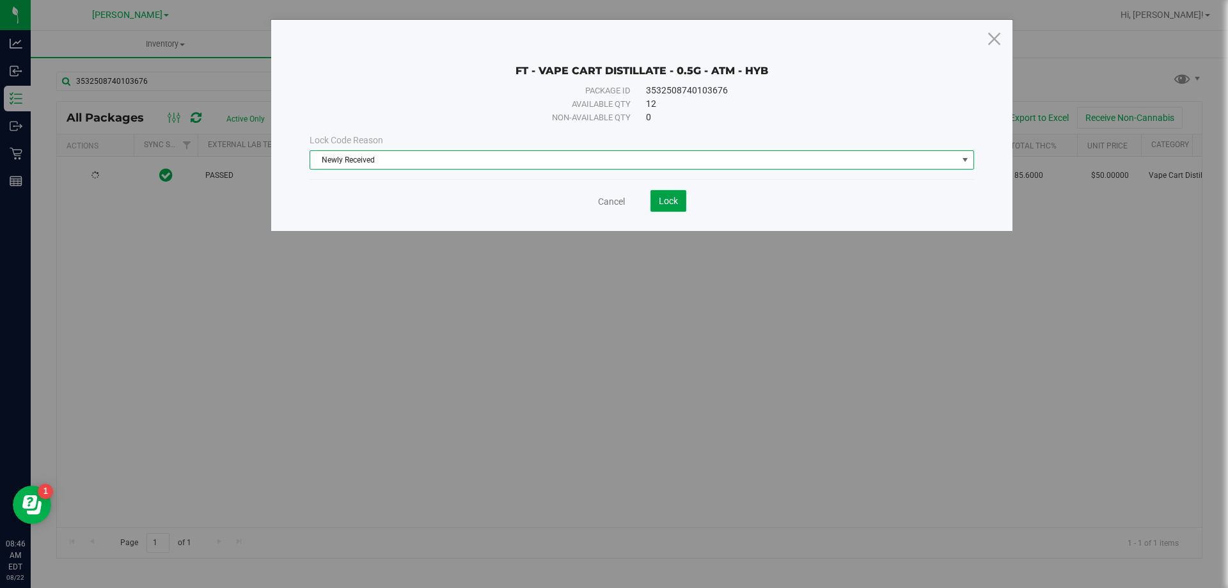
click at [657, 203] on button "Lock" at bounding box center [668, 201] width 36 height 22
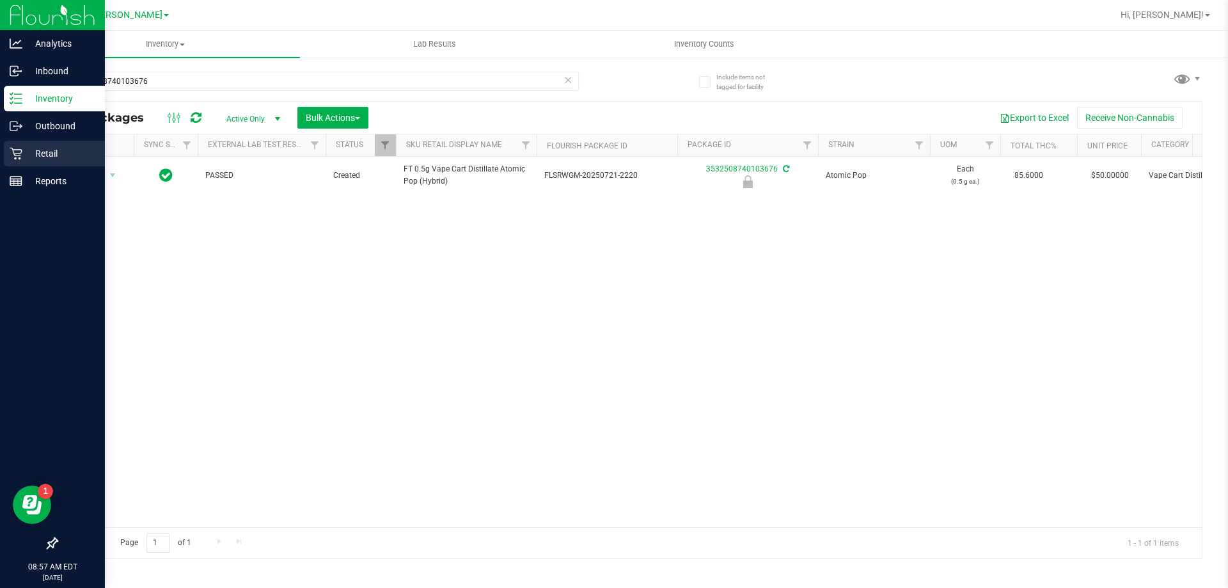
click at [35, 150] on p "Retail" at bounding box center [60, 153] width 77 height 15
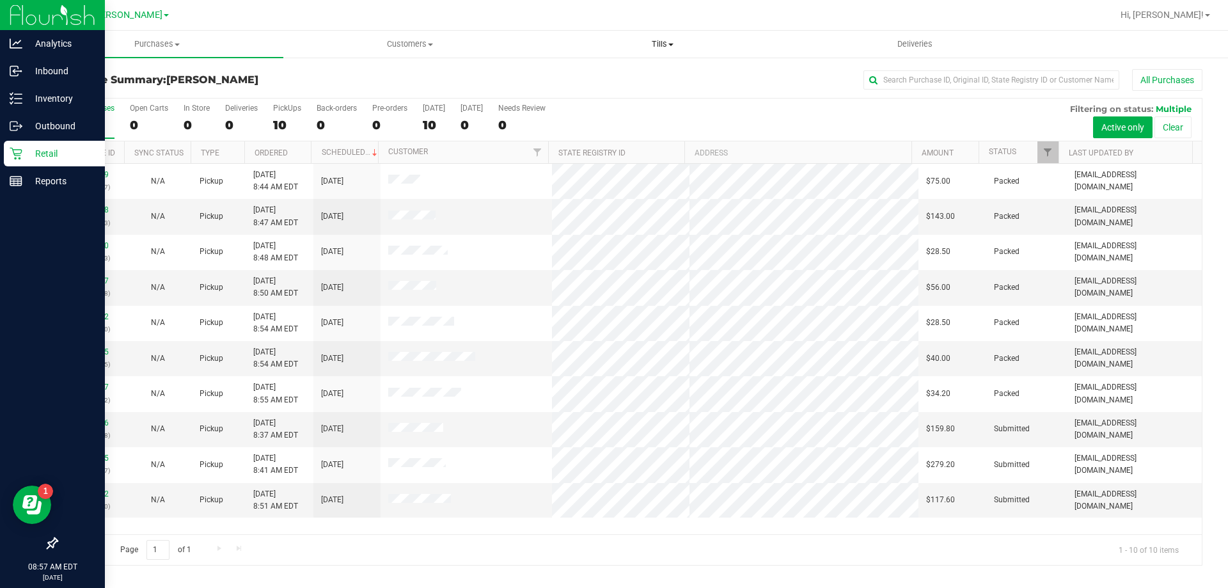
click at [668, 36] on uib-tab-heading "Tills Manage tills Reconcile e-payments" at bounding box center [661, 44] width 251 height 26
click at [646, 70] on li "Manage tills" at bounding box center [662, 77] width 253 height 15
